Goal: Information Seeking & Learning: Learn about a topic

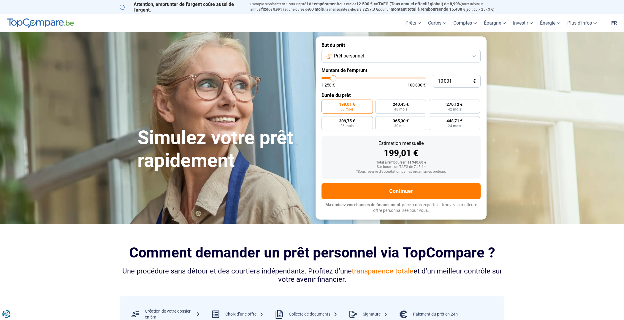
click at [383, 55] on button "Prêt personnel" at bounding box center [400, 56] width 159 height 13
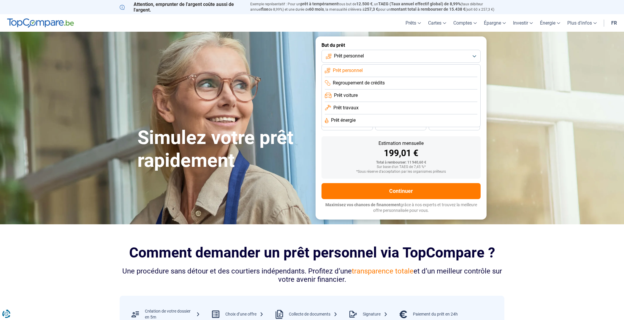
click at [354, 109] on span "Prêt travaux" at bounding box center [345, 108] width 25 height 7
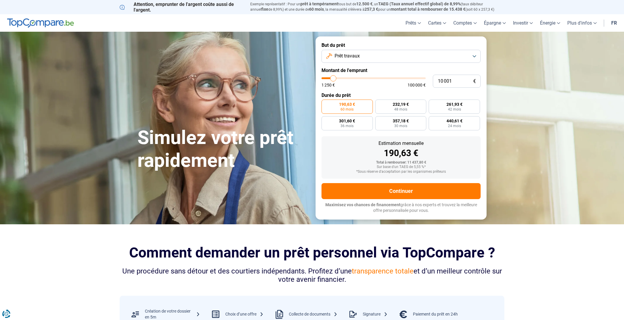
type input "10 250"
type input "10250"
type input "10 750"
type input "10750"
type input "11 250"
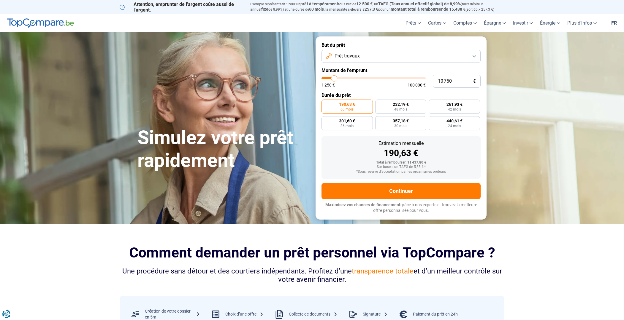
type input "11250"
type input "11 500"
type input "11500"
type input "11 750"
type input "11750"
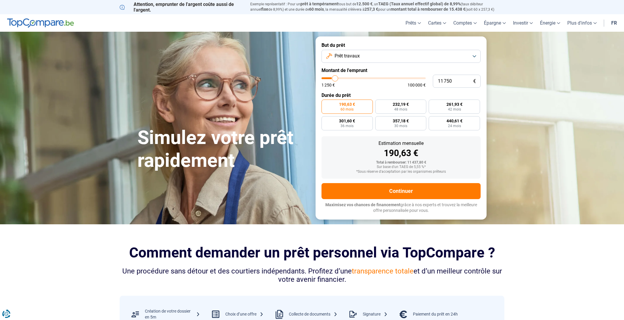
type input "12 000"
type input "12000"
type input "12 250"
type input "12250"
type input "12 500"
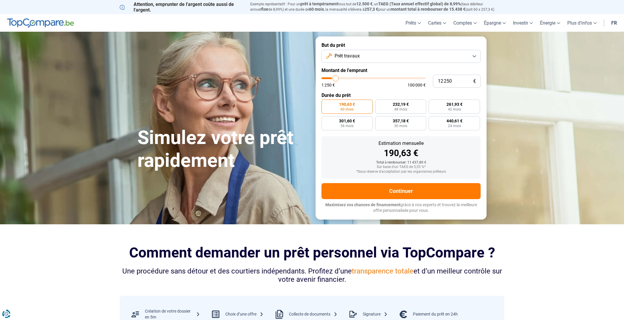
type input "12500"
type input "13 000"
type input "13000"
type input "13 250"
type input "13250"
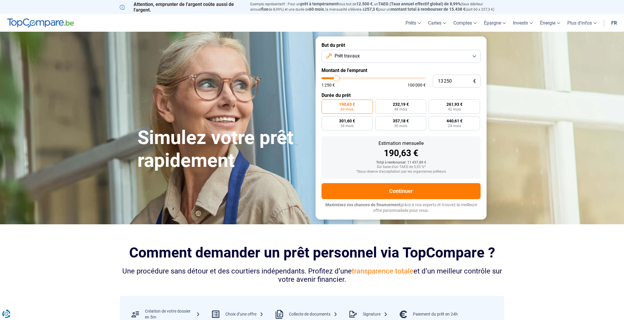
type input "13 500"
type input "13500"
type input "13 750"
type input "13750"
type input "14 000"
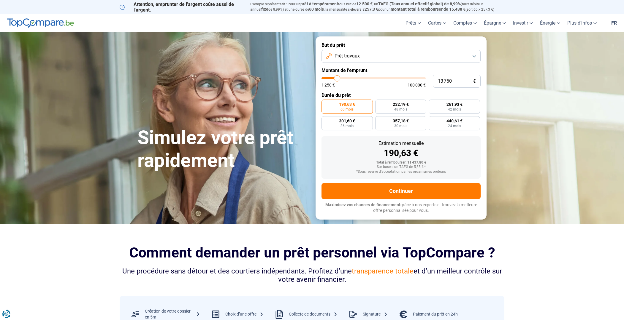
type input "14000"
type input "14 250"
type input "14250"
type input "14 500"
type input "14500"
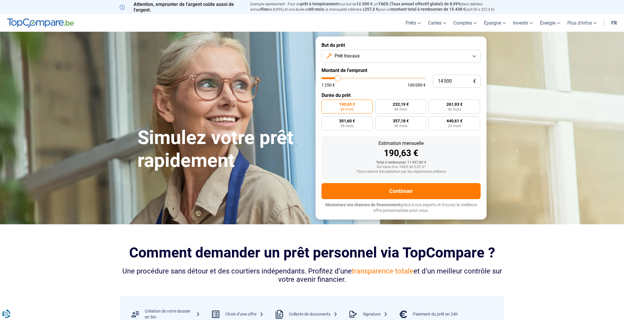
type input "16 750"
type input "16750"
type input "17 000"
type input "17000"
type input "17 250"
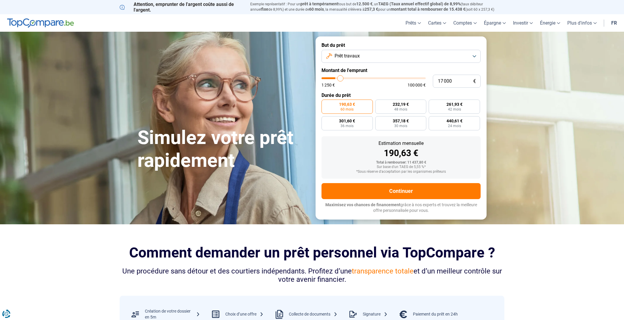
type input "17250"
type input "17 500"
type input "17500"
type input "17 750"
type input "17750"
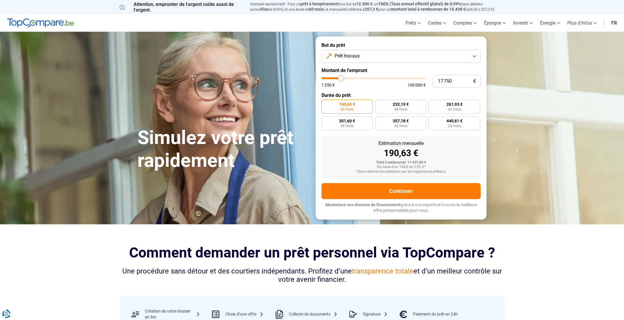
type input "18 000"
type input "18000"
type input "18 250"
type input "18250"
type input "18 500"
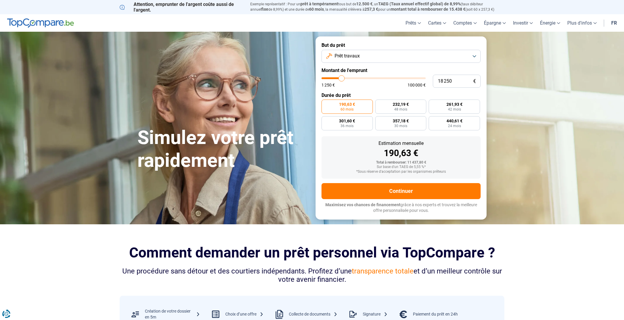
type input "18500"
type input "18 750"
type input "18750"
type input "19 000"
type input "19000"
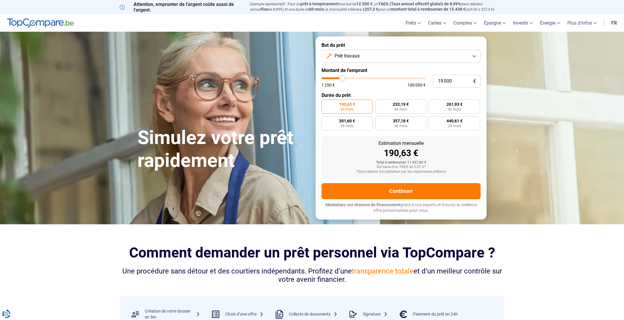
type input "19 250"
type input "19250"
type input "19 500"
type input "19500"
type input "19 750"
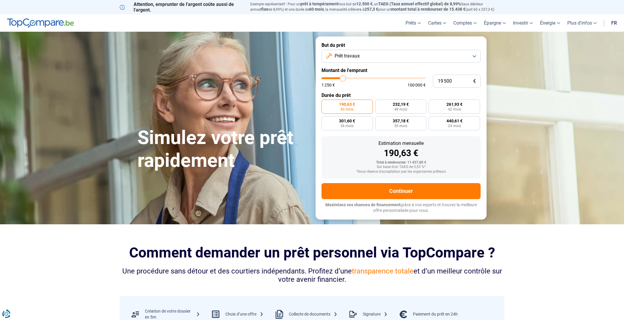
type input "19750"
type input "20 000"
type input "20000"
type input "20 250"
type input "20250"
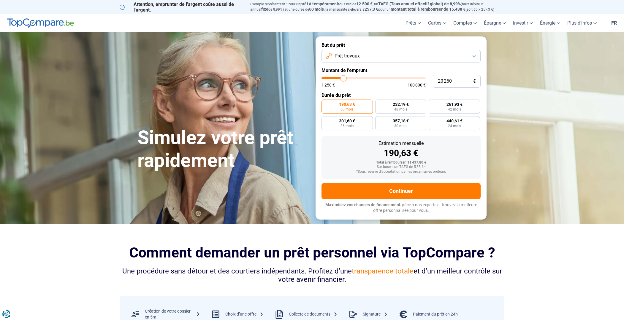
type input "20 500"
type input "20500"
type input "20 750"
type input "20750"
type input "21 000"
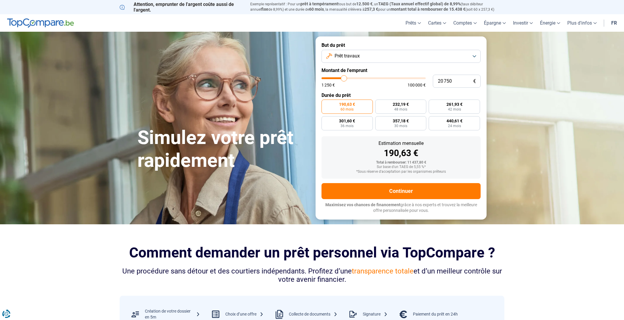
type input "21000"
type input "20 750"
type input "20750"
type input "20 500"
type input "20500"
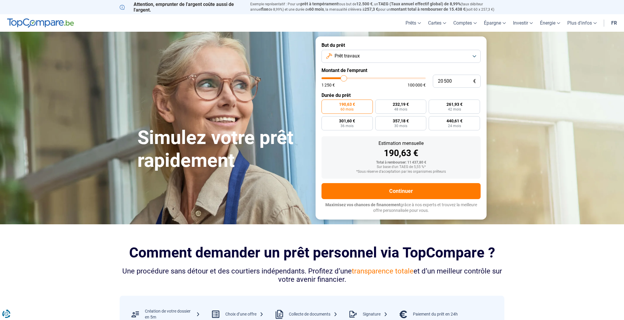
type input "20 250"
type input "20250"
type input "20 000"
type input "20000"
type input "19 750"
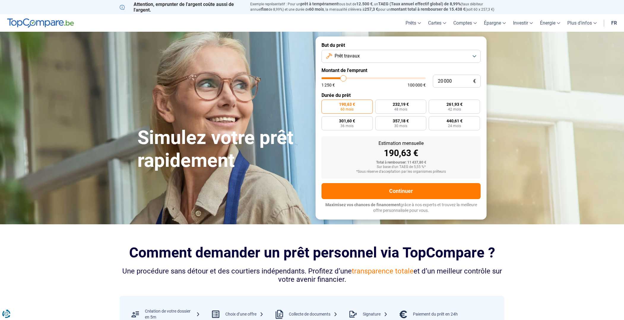
type input "19750"
type input "20 000"
type input "20000"
type input "20 250"
type input "20250"
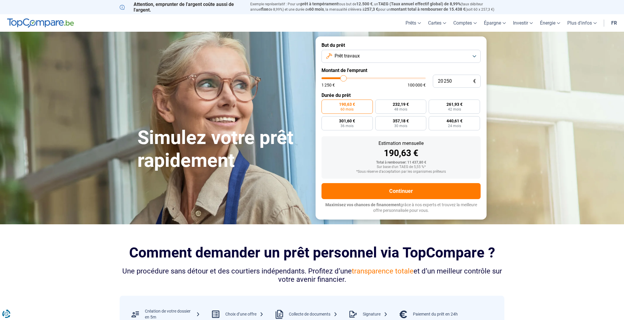
type input "20 000"
drag, startPoint x: 333, startPoint y: 79, endPoint x: 343, endPoint y: 78, distance: 9.8
type input "20000"
click at [343, 78] on input "range" at bounding box center [373, 78] width 104 height 2
radio input "false"
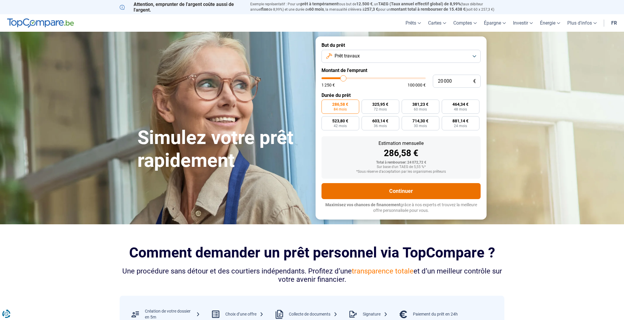
click at [398, 190] on button "Continuer" at bounding box center [400, 191] width 159 height 16
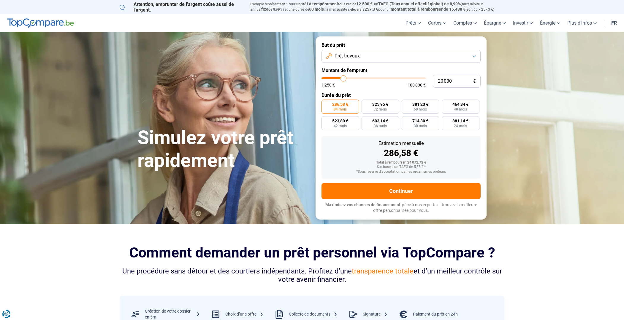
type input "18 750"
type input "18750"
type input "18 250"
type input "18250"
type input "18 000"
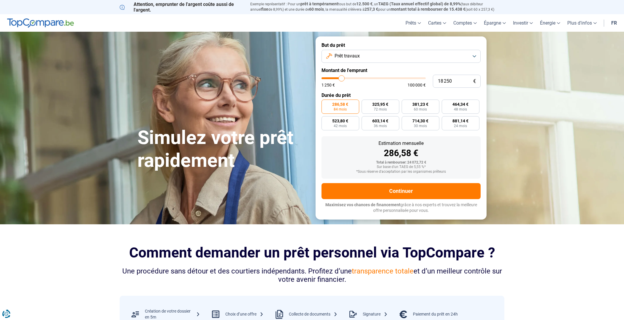
type input "18000"
type input "17 750"
type input "17750"
type input "17 000"
type input "17000"
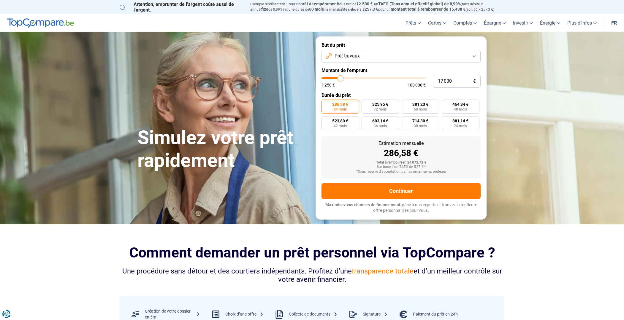
type input "16 750"
type input "16750"
type input "16 500"
type input "16500"
type input "16 250"
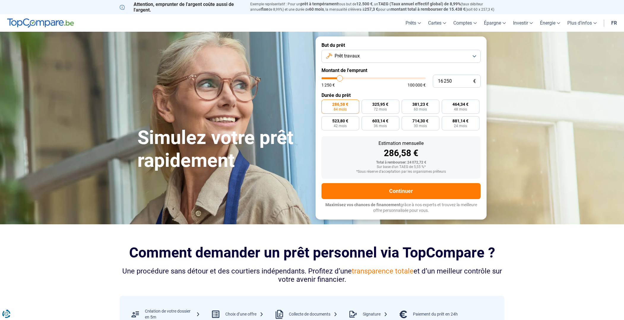
type input "16250"
type input "16 000"
type input "16000"
type input "15 750"
type input "15750"
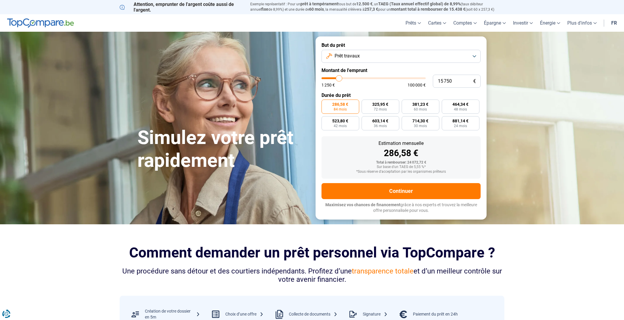
type input "15 500"
type input "15500"
type input "15 250"
type input "15250"
type input "15 000"
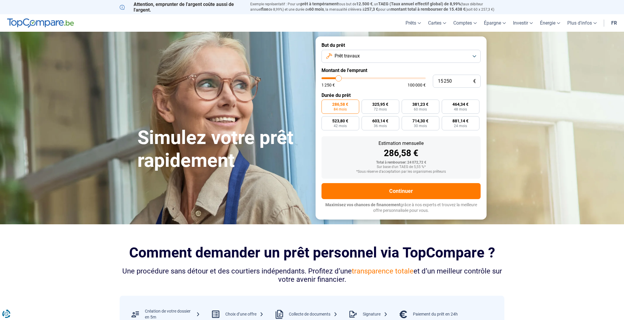
type input "15000"
type input "14 750"
type input "14750"
type input "14 500"
type input "14500"
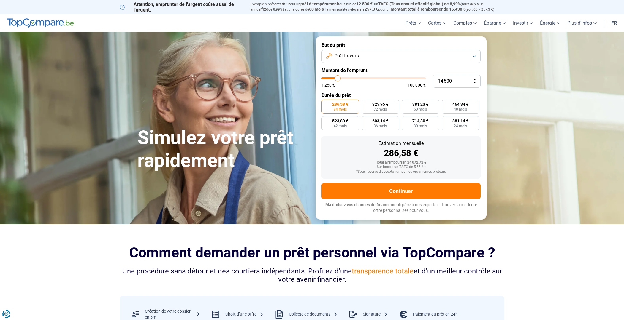
type input "14 000"
type input "14000"
type input "13 750"
type input "13750"
type input "13 500"
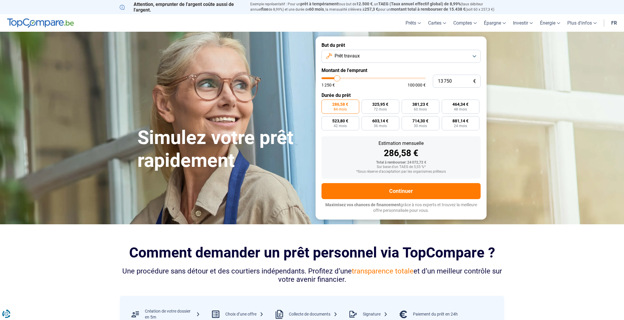
type input "13500"
type input "13 250"
type input "13250"
type input "13 000"
type input "13000"
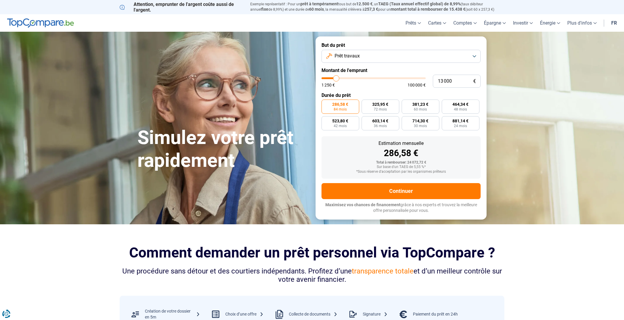
type input "12 500"
drag, startPoint x: 343, startPoint y: 77, endPoint x: 336, endPoint y: 78, distance: 7.5
type input "12500"
click at [336, 78] on input "range" at bounding box center [373, 78] width 104 height 2
radio input "true"
